Goal: Transaction & Acquisition: Purchase product/service

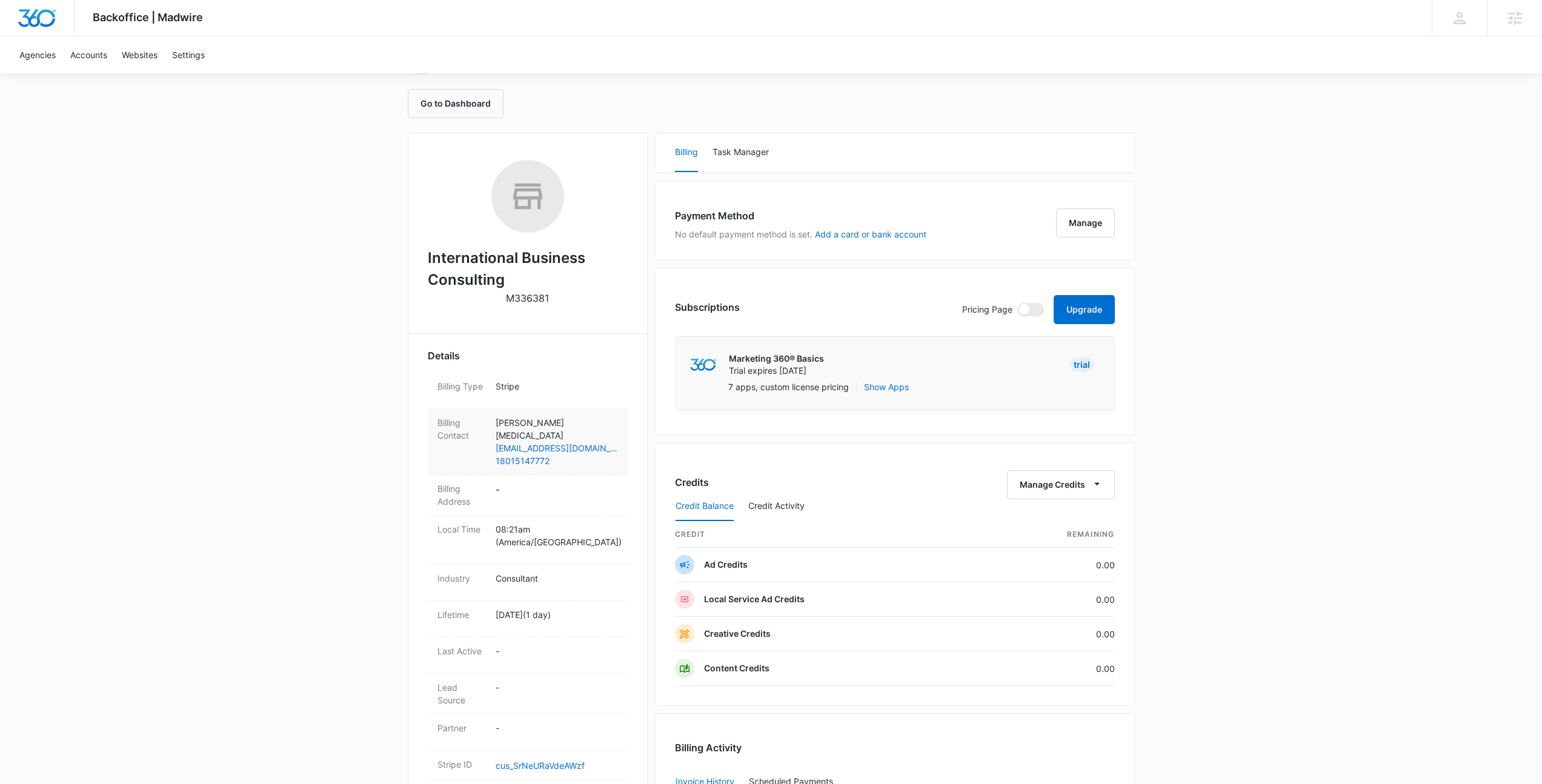
scroll to position [28, 0]
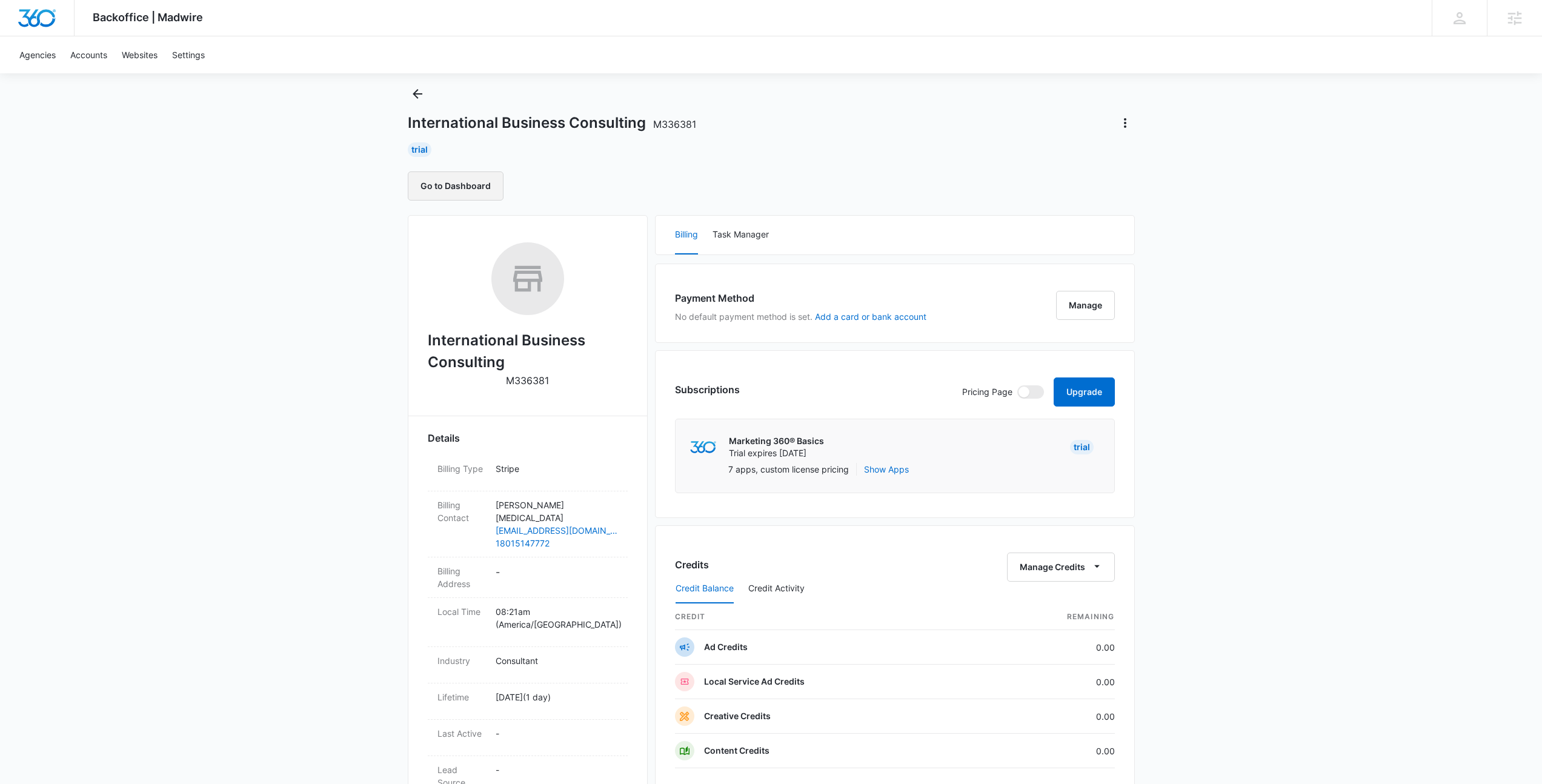
click at [466, 184] on button "Go to Dashboard" at bounding box center [455, 186] width 96 height 29
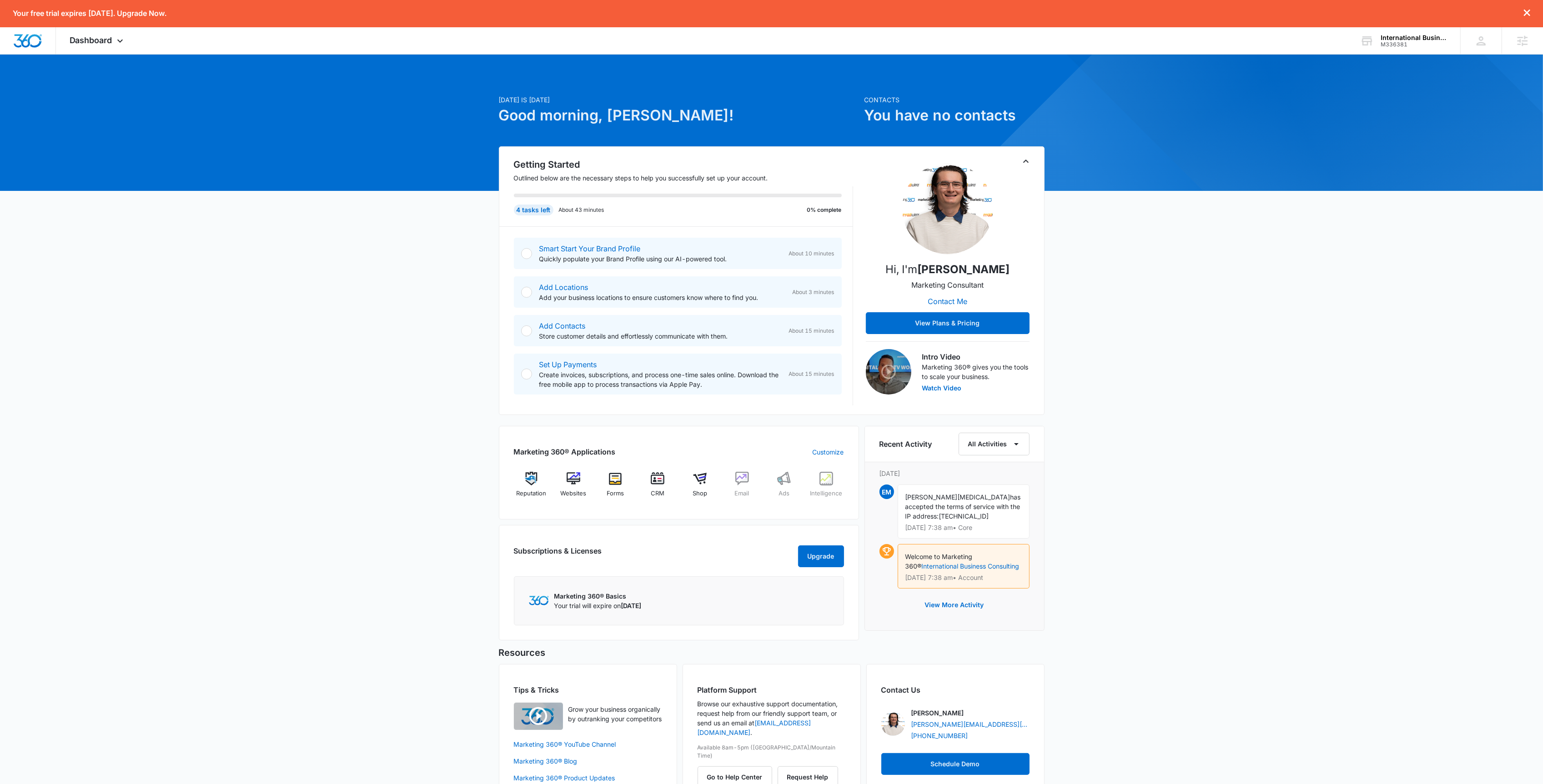
click at [1072, 219] on div "[DATE] is [DATE] Good morning, [PERSON_NAME]! Contacts You have no contacts Get…" at bounding box center [771, 440] width 1543 height 748
drag, startPoint x: 1307, startPoint y: 279, endPoint x: 1213, endPoint y: 281, distance: 94.0
click at [1307, 279] on div "Today is Wednesday, August 13th Good morning, Josh! Contacts You have no contac…" at bounding box center [771, 440] width 1543 height 748
click at [958, 322] on button "View Plans & Pricing" at bounding box center [948, 323] width 164 height 22
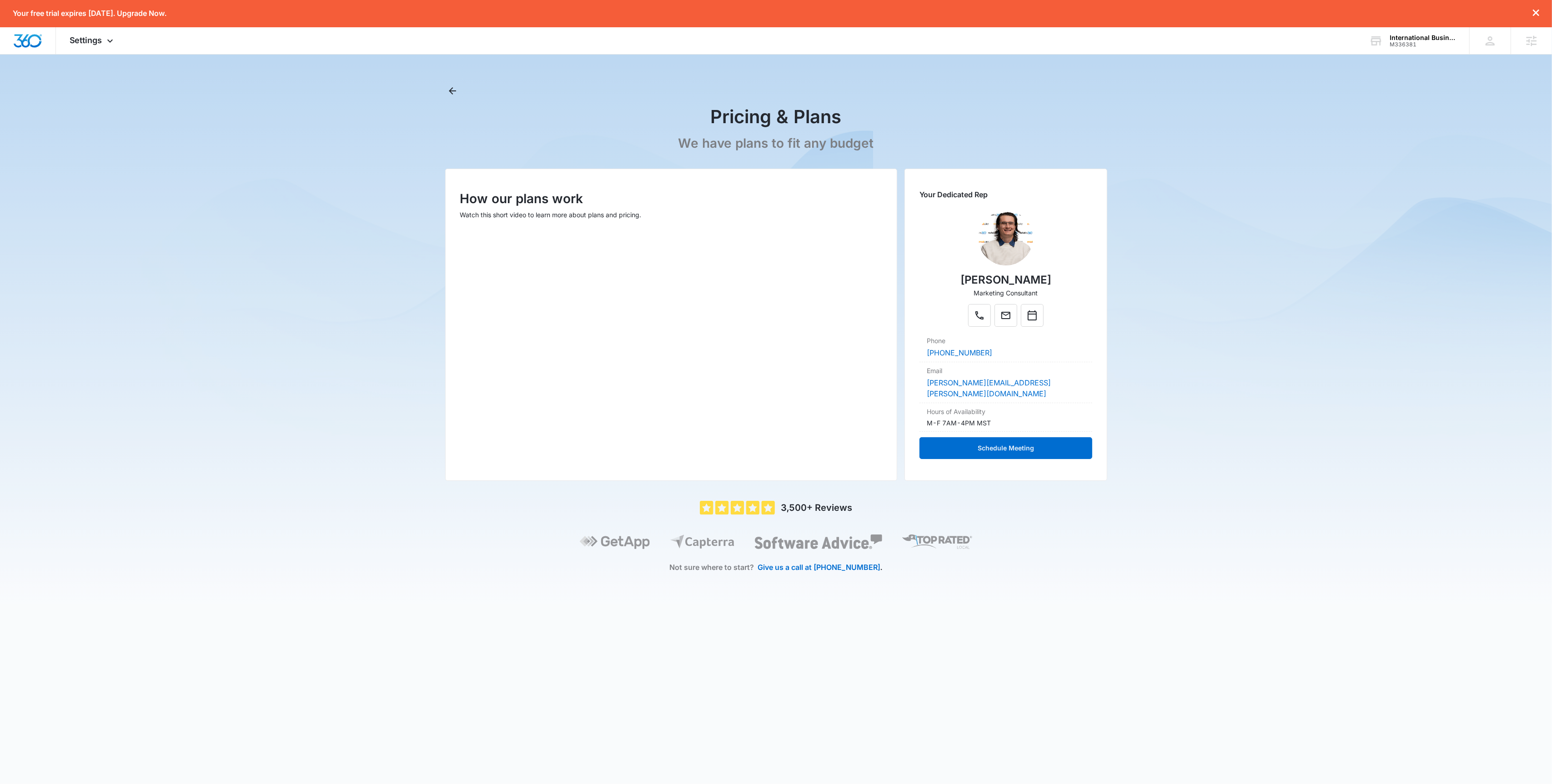
click at [1021, 239] on img at bounding box center [1006, 238] width 55 height 55
click at [161, 173] on main "Pricing & Plans We have plans to fit any budget How our plans work Watch this s…" at bounding box center [776, 343] width 1552 height 520
